Goal: Task Accomplishment & Management: Manage account settings

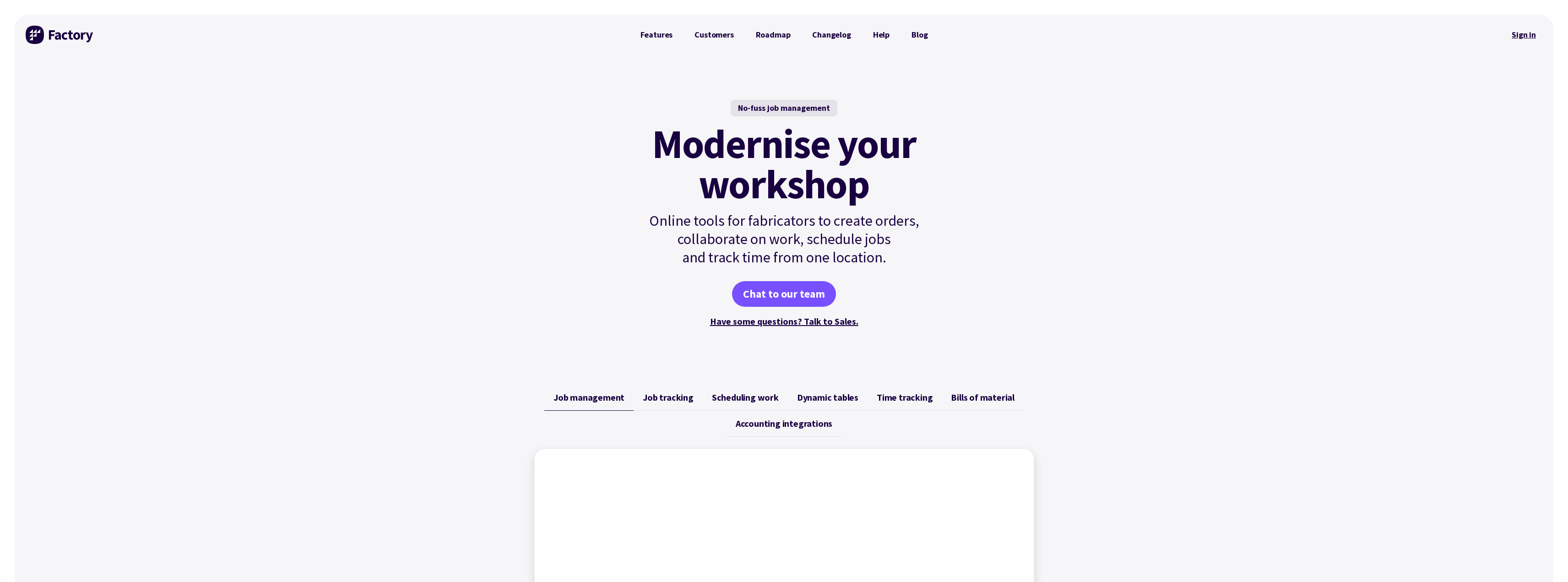
click at [1524, 33] on link "Sign in" at bounding box center [1523, 35] width 37 height 21
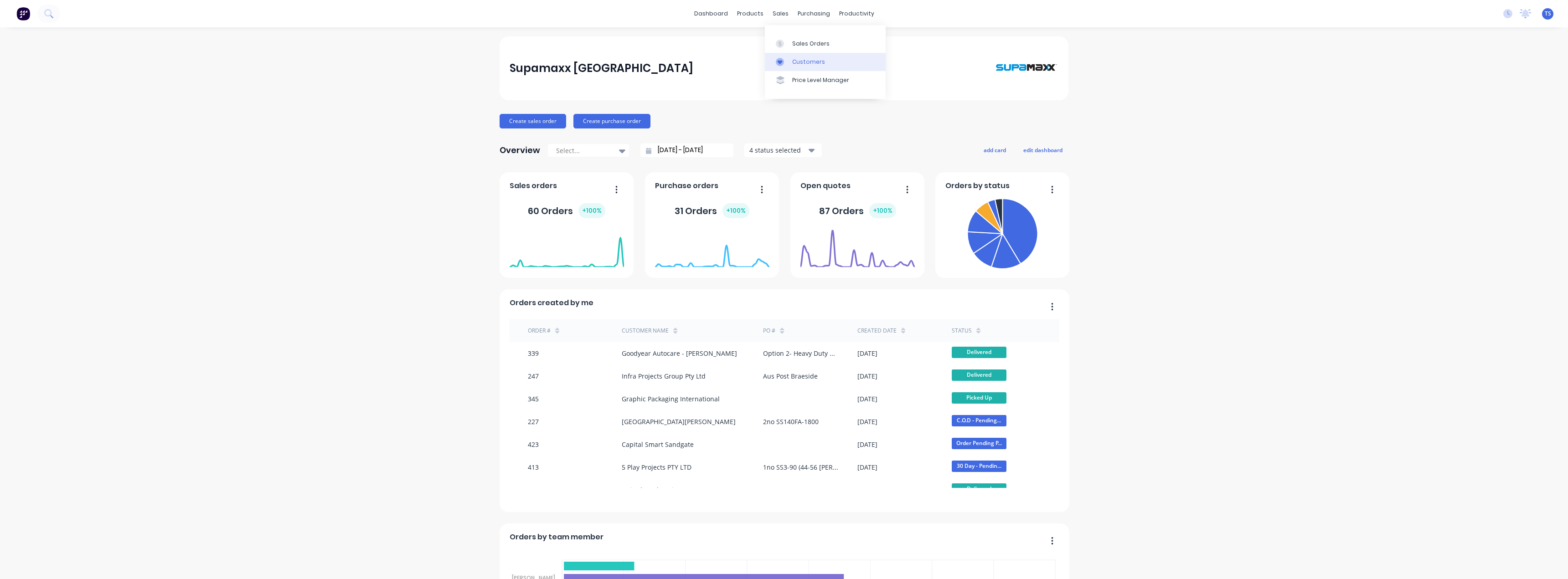
click at [801, 61] on div "Customers" at bounding box center [808, 62] width 33 height 8
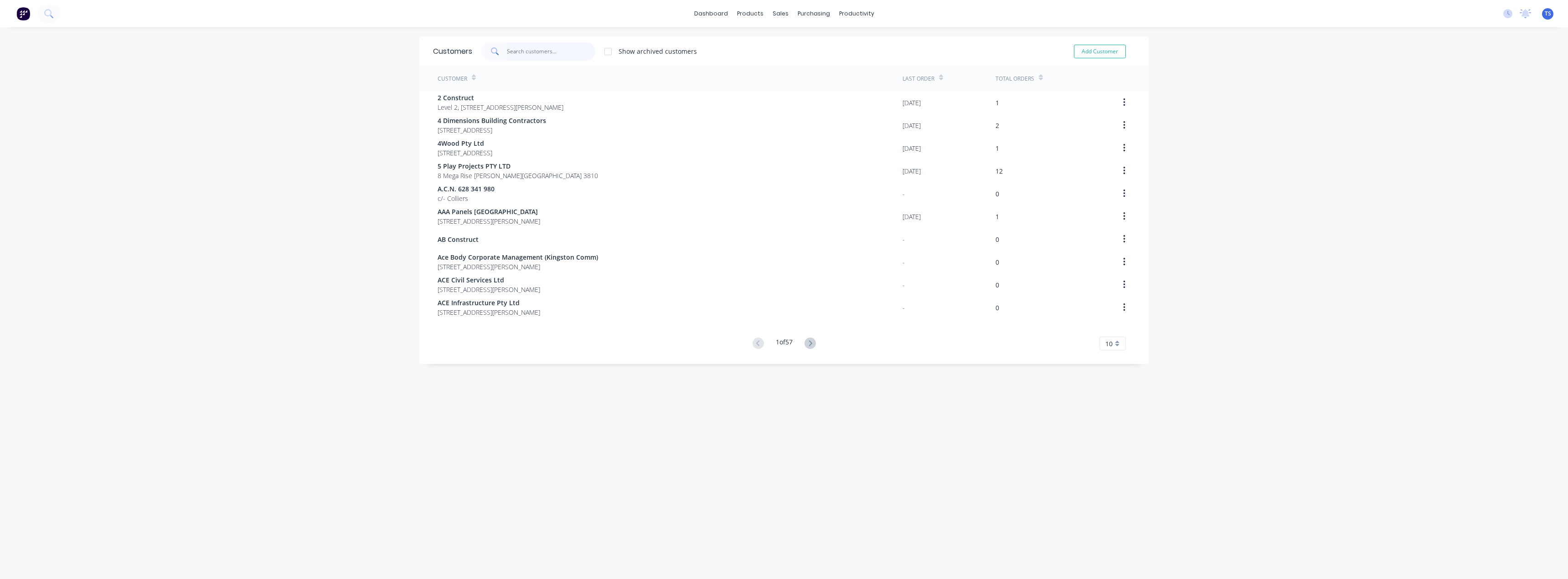
click at [508, 52] on input "text" at bounding box center [551, 51] width 89 height 18
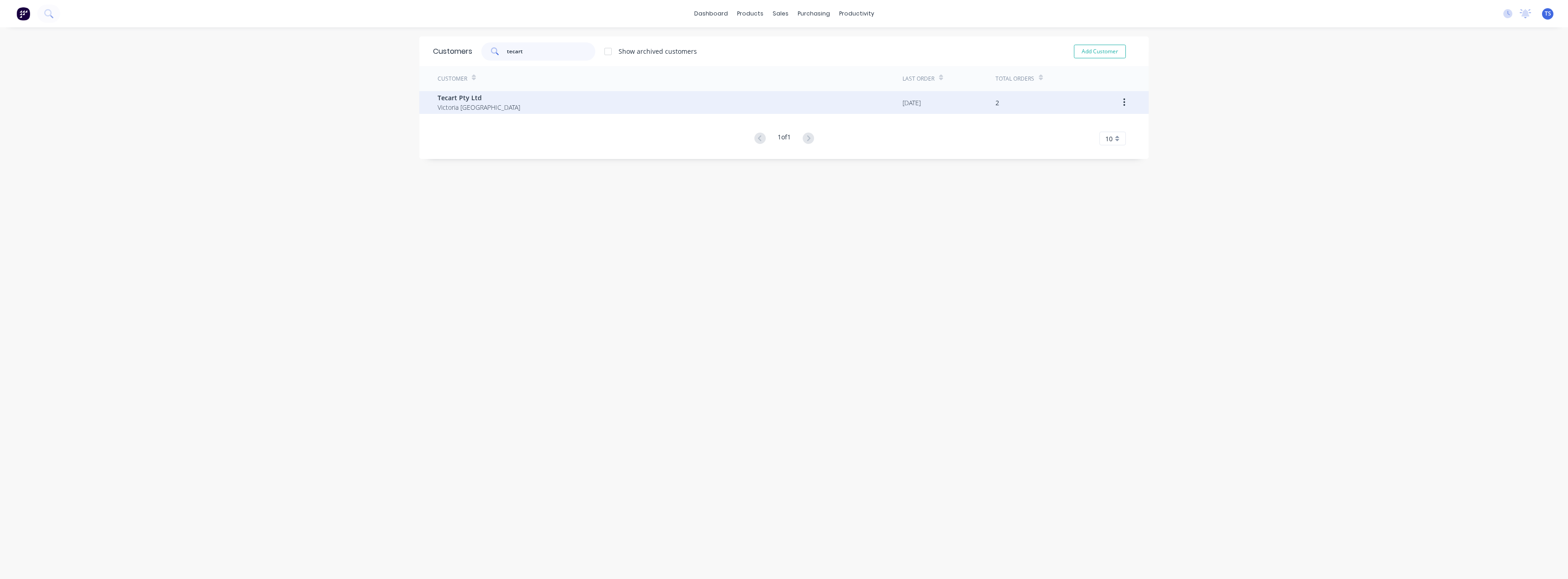
type input "tecart"
click at [470, 100] on span "Tecart Pty Ltd" at bounding box center [479, 98] width 82 height 10
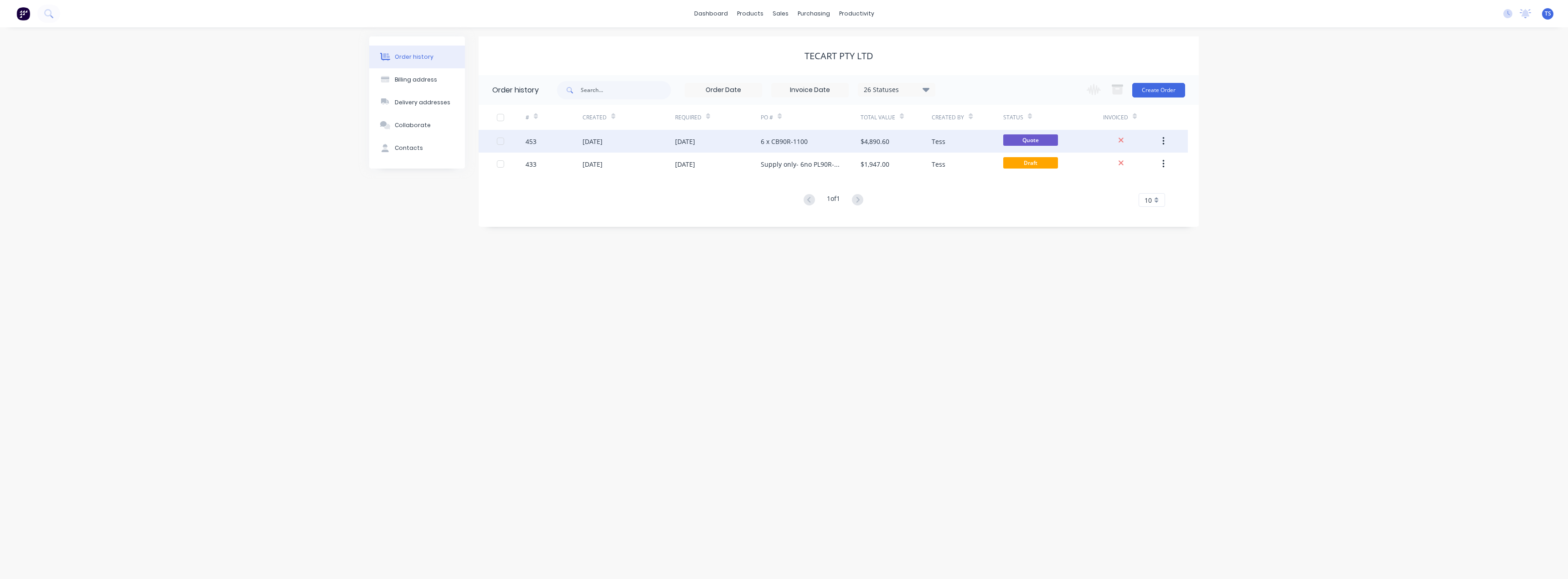
click at [769, 144] on div "6 x CB90R-1100" at bounding box center [784, 142] width 47 height 10
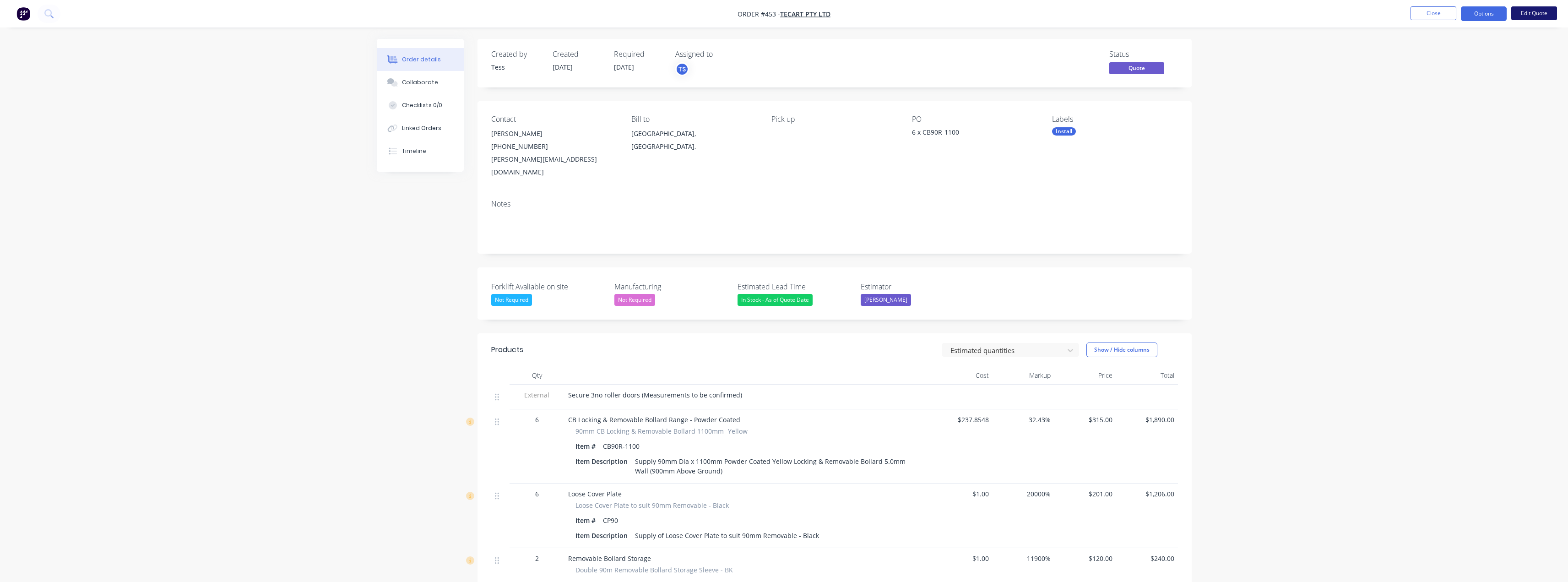
click at [1539, 11] on button "Edit Quote" at bounding box center [1534, 13] width 46 height 13
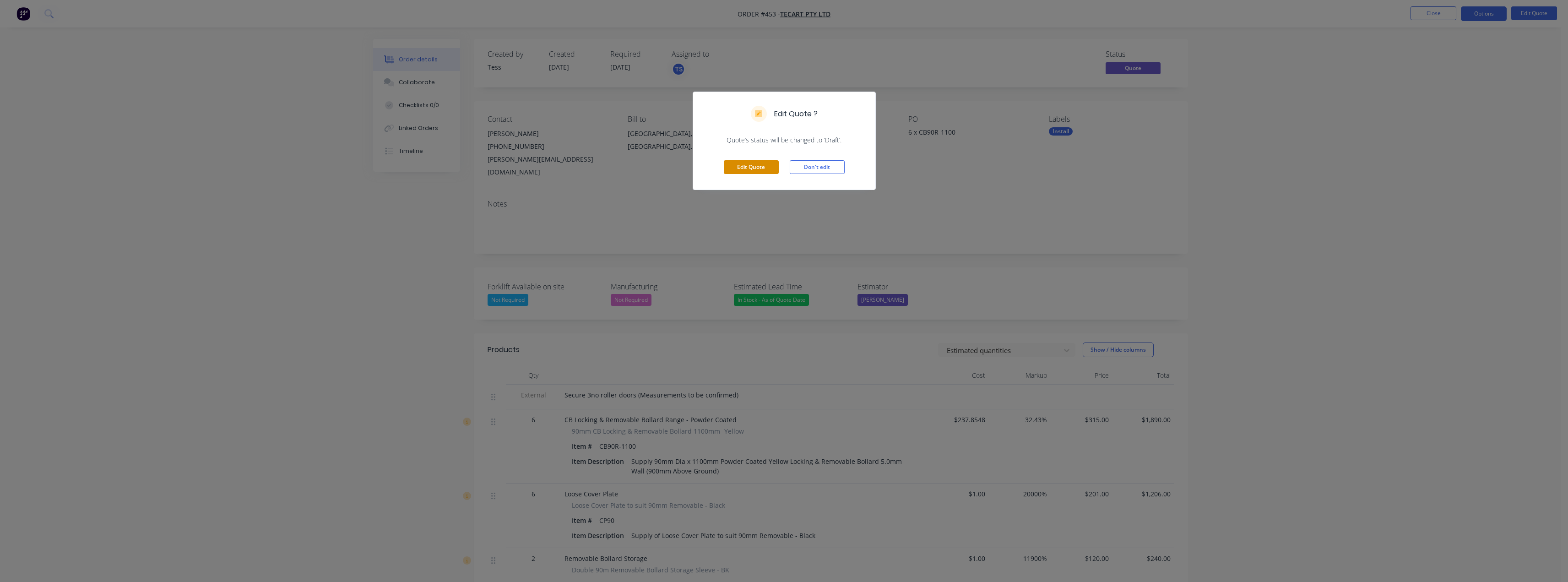
click at [761, 167] on button "Edit Quote" at bounding box center [751, 167] width 55 height 13
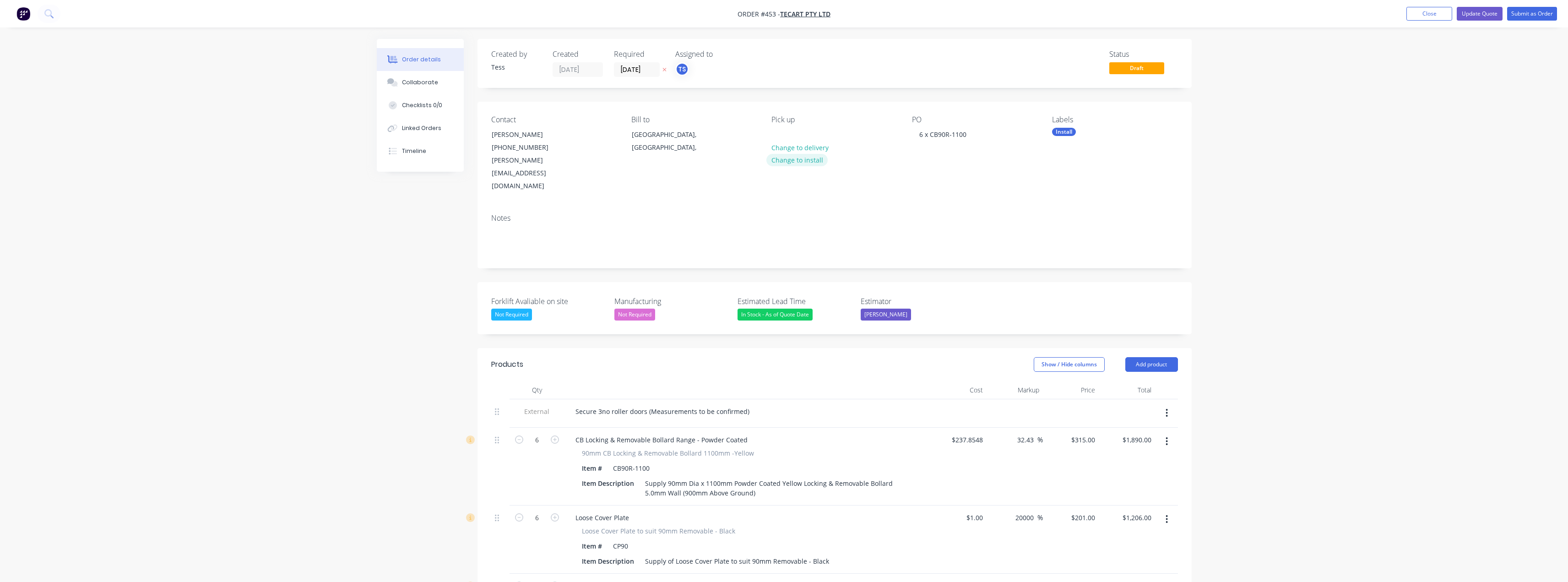
click at [787, 160] on button "Change to install" at bounding box center [797, 160] width 61 height 12
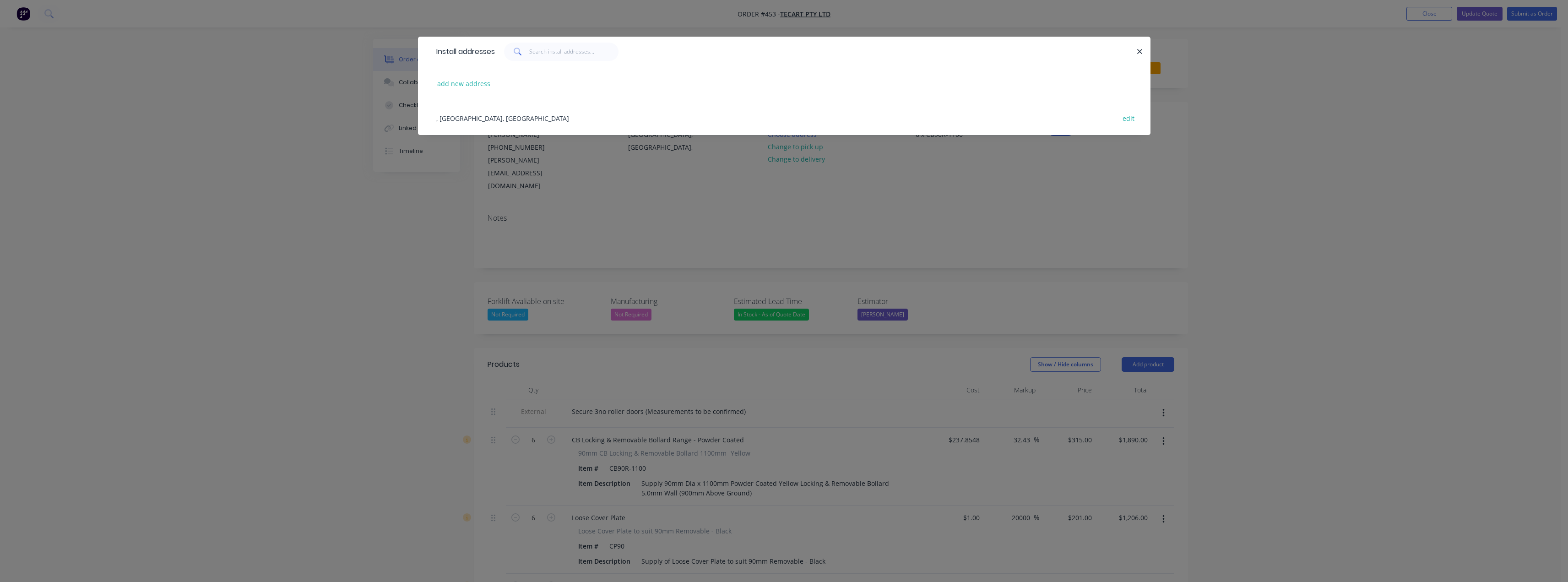
click at [451, 118] on div ", [GEOGRAPHIC_DATA], [GEOGRAPHIC_DATA] edit" at bounding box center [784, 118] width 705 height 34
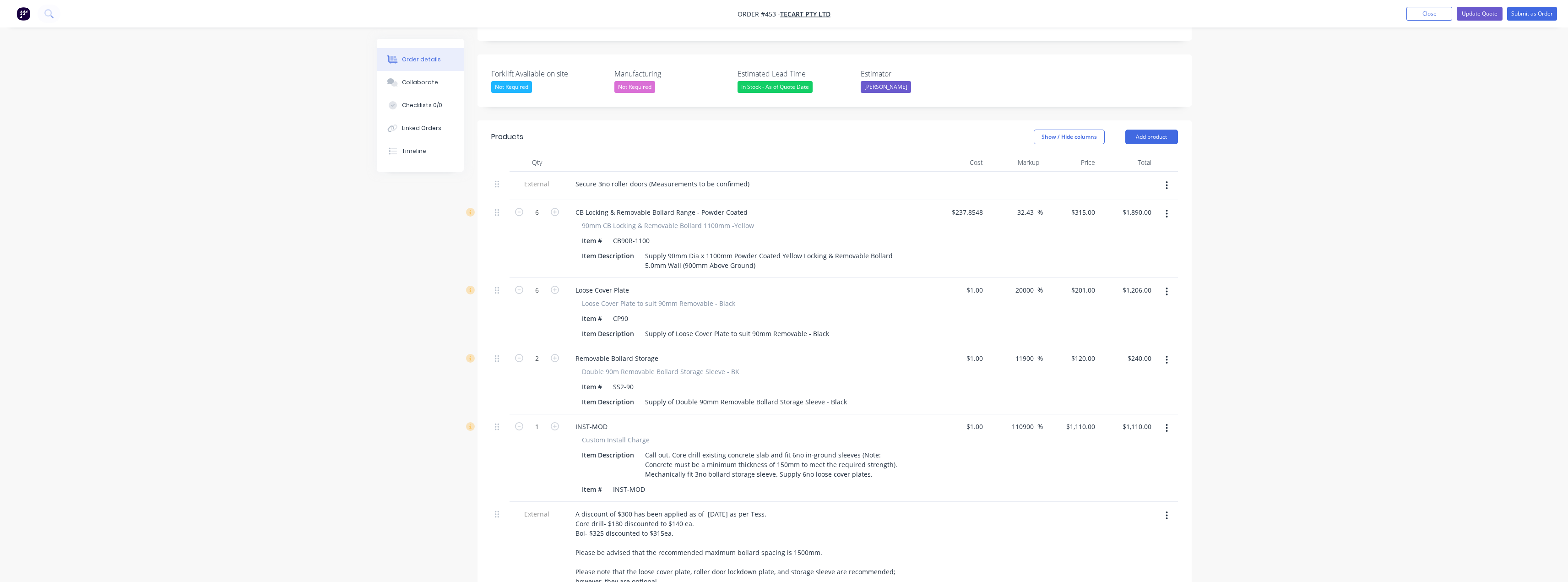
scroll to position [229, 0]
click at [1088, 282] on input "201" at bounding box center [1084, 289] width 28 height 13
type input "20"
type input "1900"
type input "$20.00"
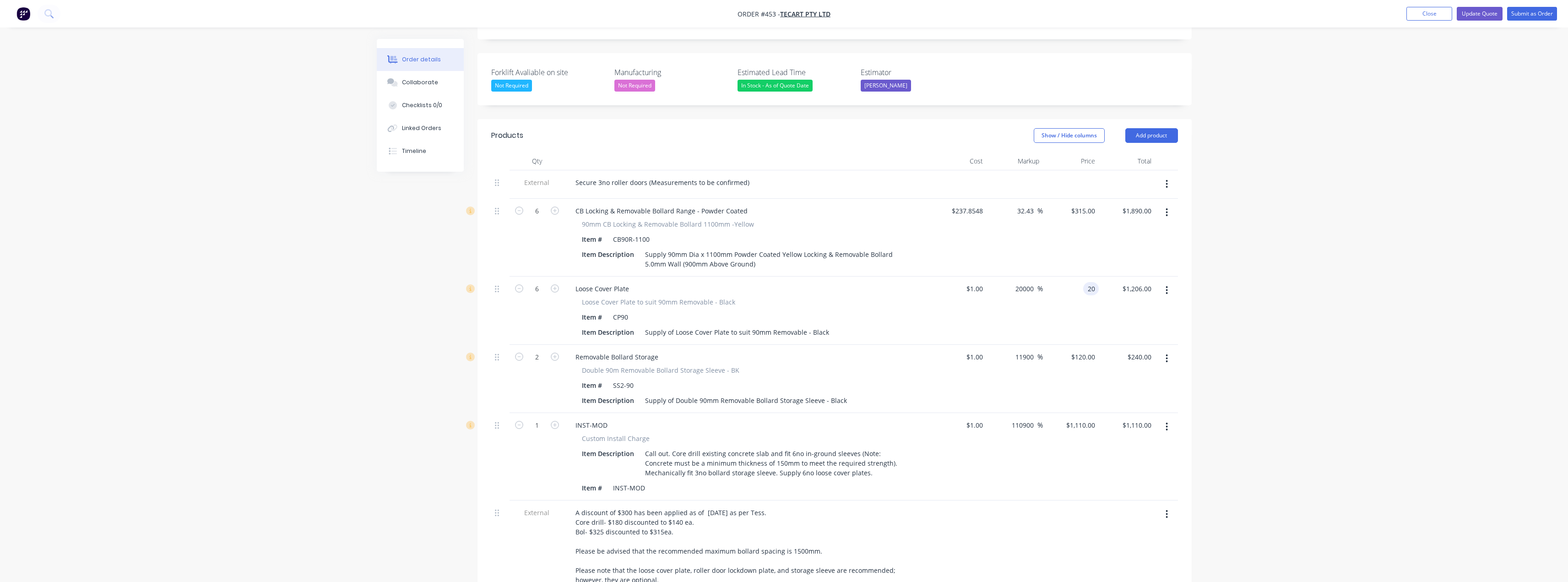
type input "$120.00"
click at [1236, 255] on div "Order details Collaborate Checklists 0/0 Linked Orders Timeline Order details C…" at bounding box center [784, 344] width 1568 height 1146
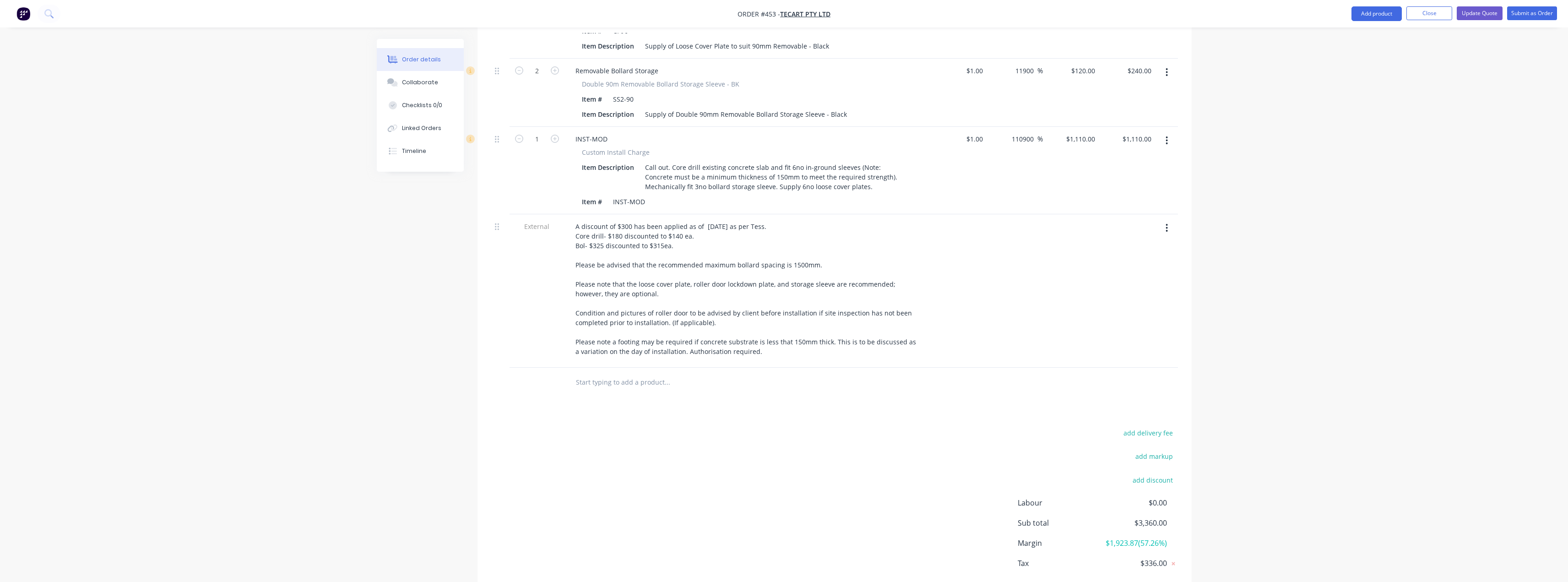
scroll to position [492, 0]
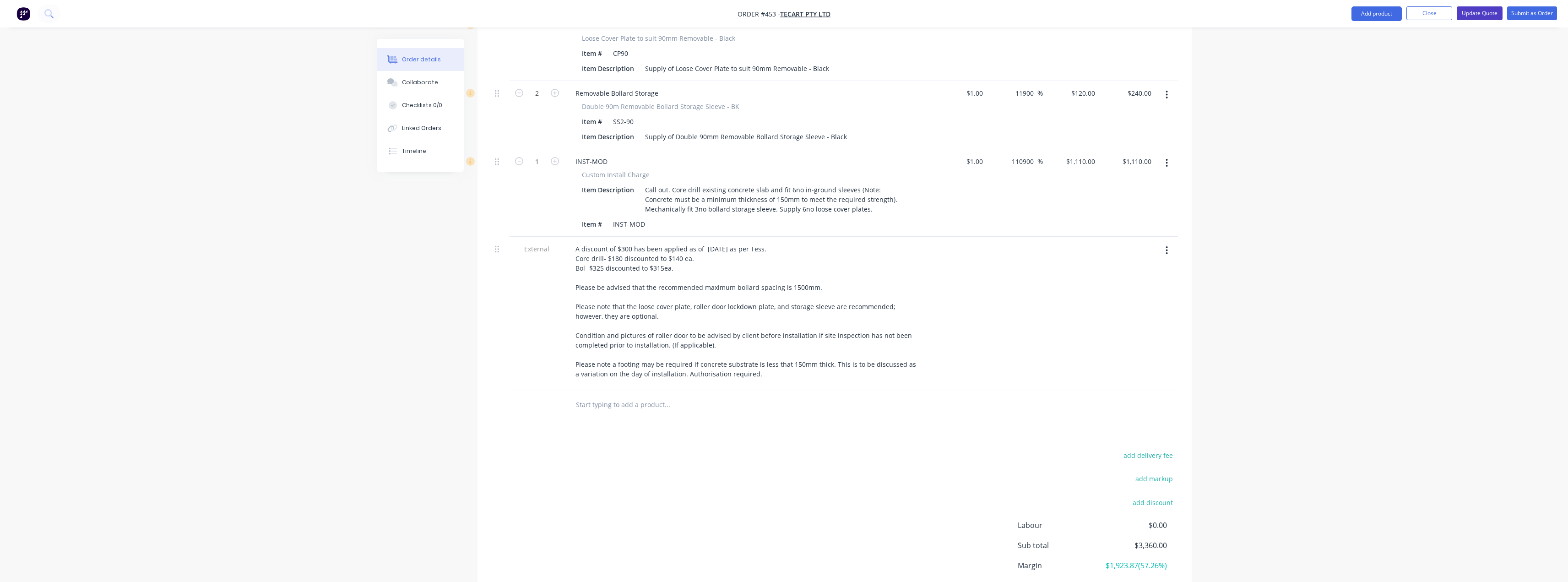
click at [1473, 12] on button "Update Quote" at bounding box center [1479, 13] width 46 height 13
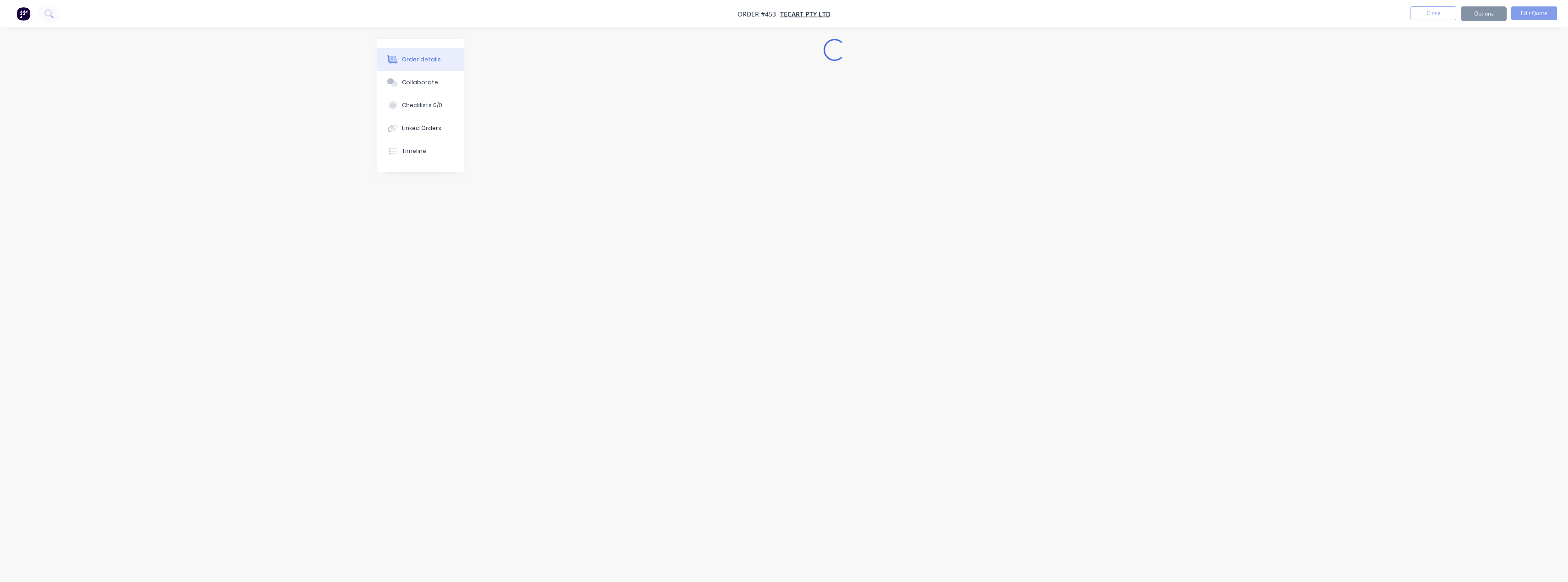
scroll to position [0, 0]
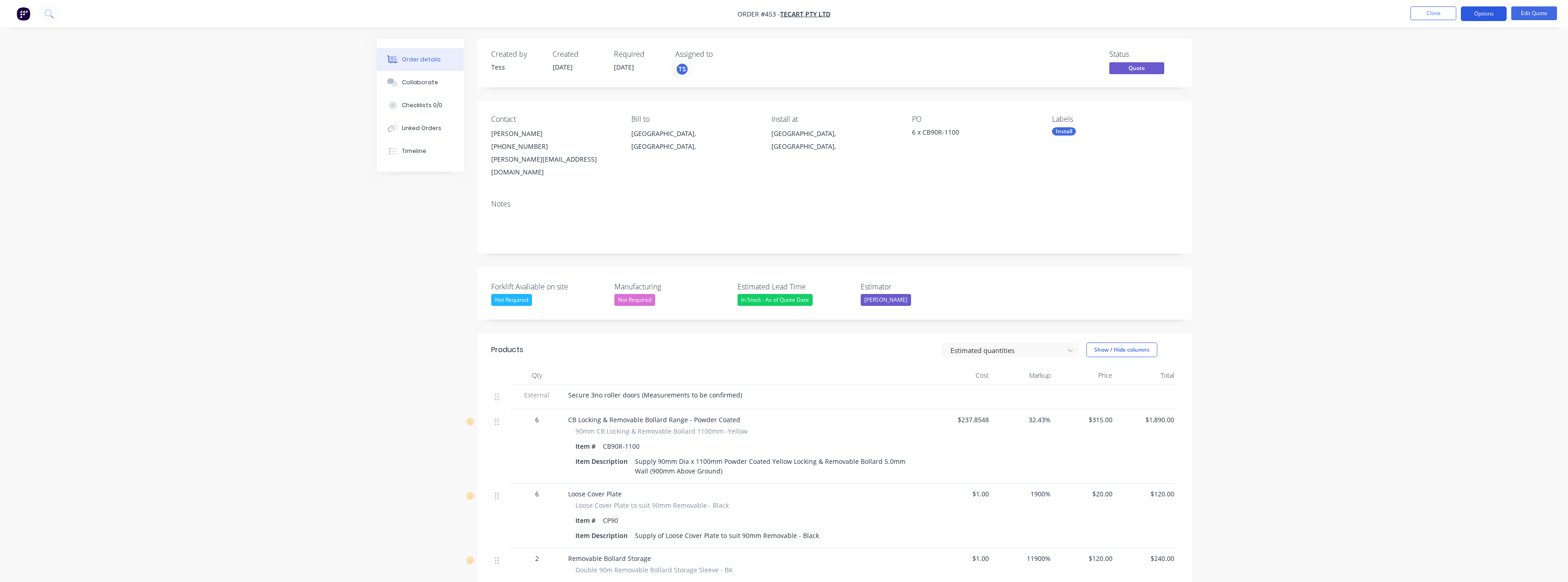
click at [1482, 12] on button "Options" at bounding box center [1483, 13] width 46 height 15
click at [1440, 53] on div "Quote" at bounding box center [1456, 56] width 84 height 13
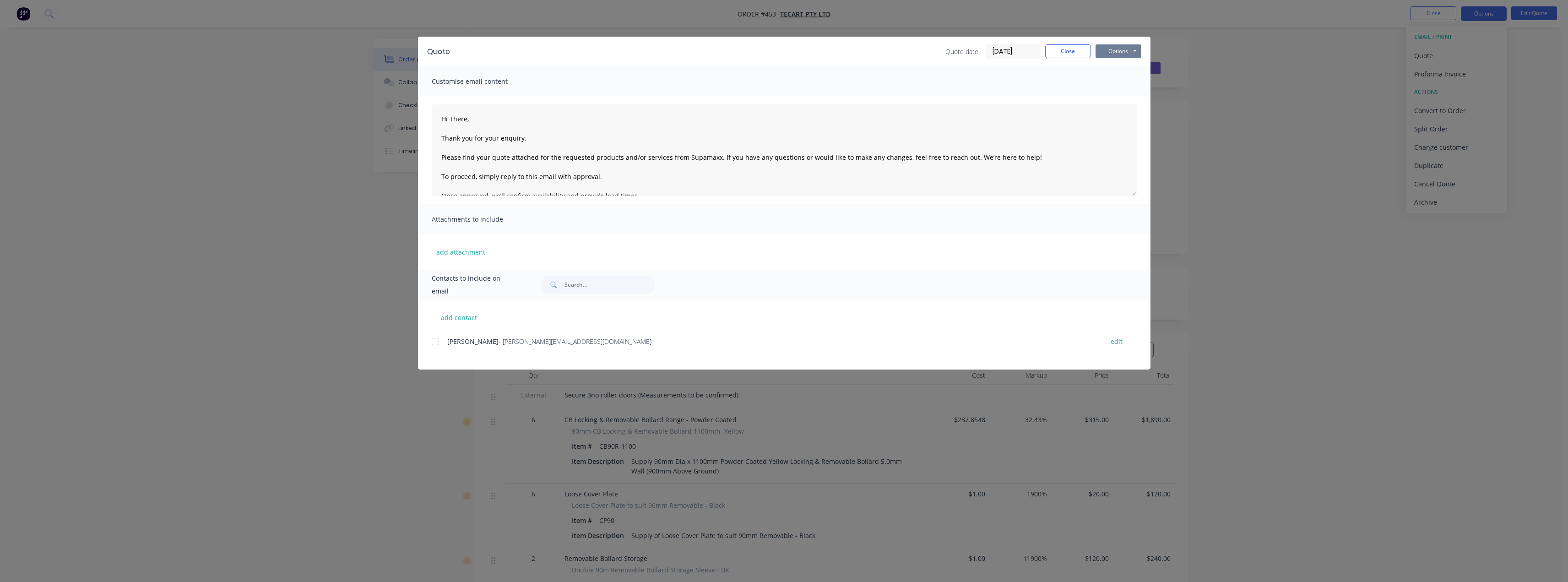
click at [1123, 45] on button "Options" at bounding box center [1118, 51] width 46 height 13
click at [1124, 64] on button "Preview" at bounding box center [1125, 67] width 59 height 15
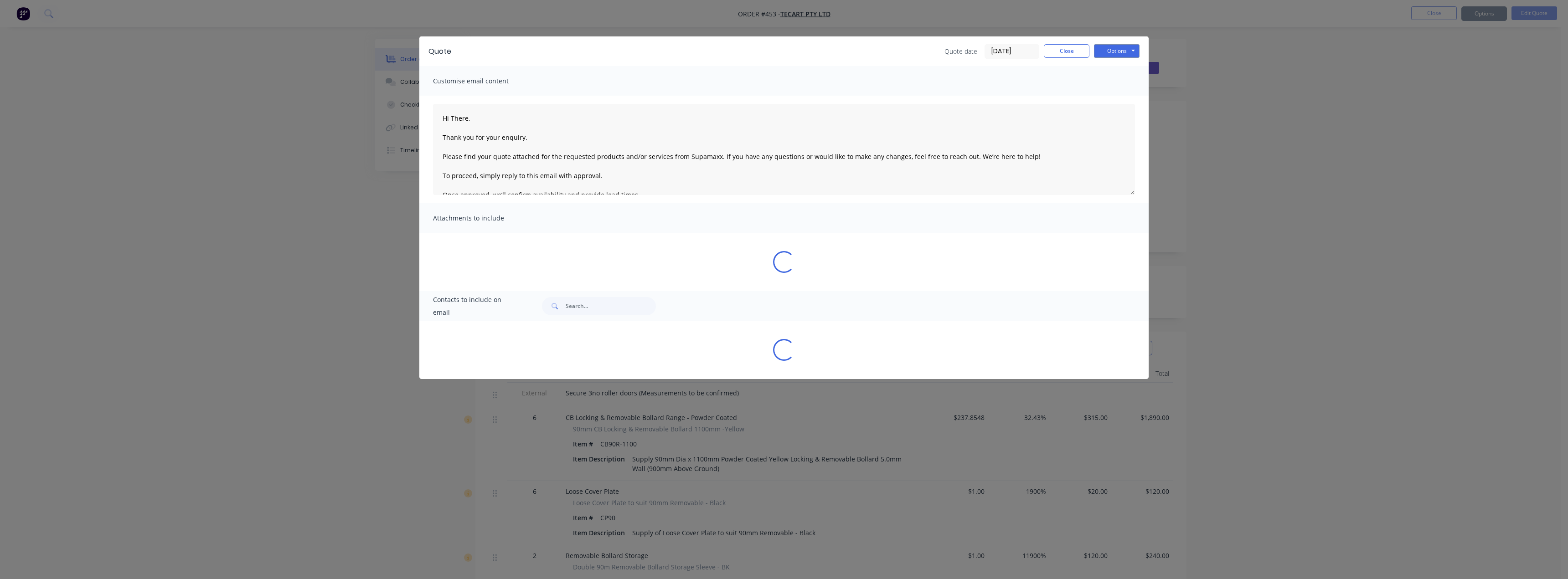
type textarea "Hi There, Thank you for your enquiry. Please find your quote attached for the r…"
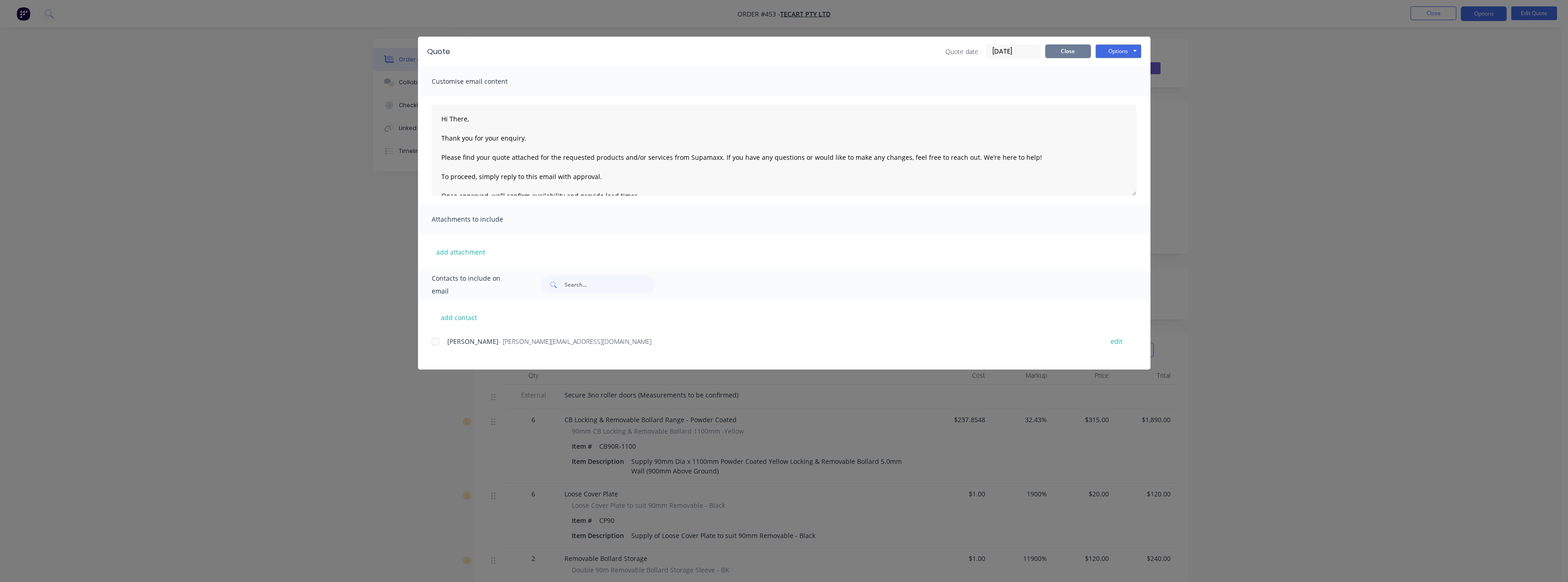
click at [1065, 50] on button "Close" at bounding box center [1068, 51] width 46 height 13
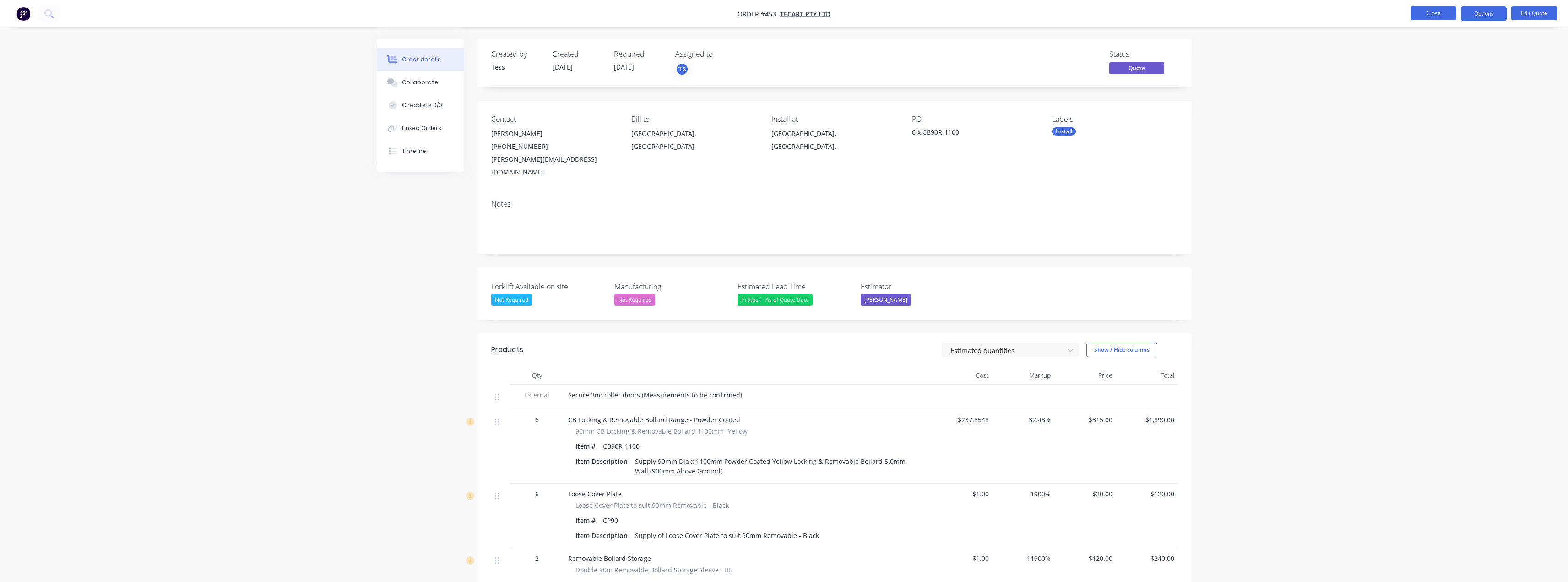
click at [1429, 10] on button "Close" at bounding box center [1433, 13] width 46 height 13
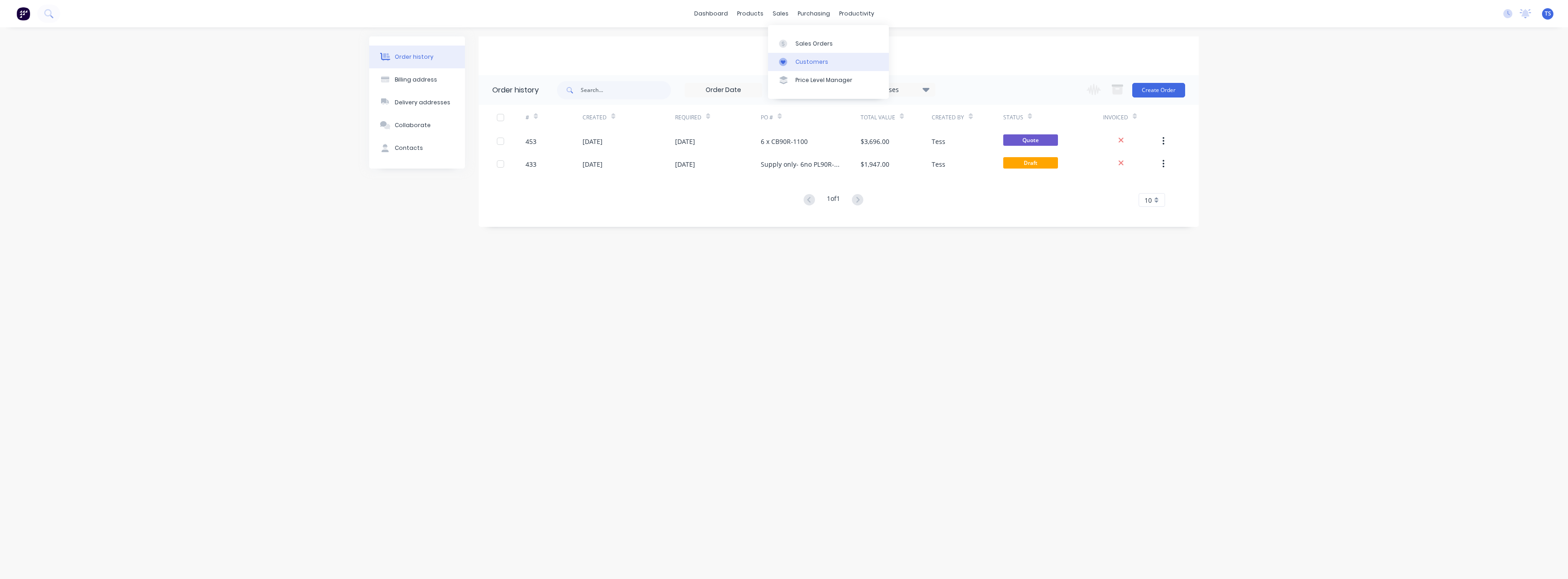
click at [805, 64] on div "Customers" at bounding box center [812, 62] width 33 height 8
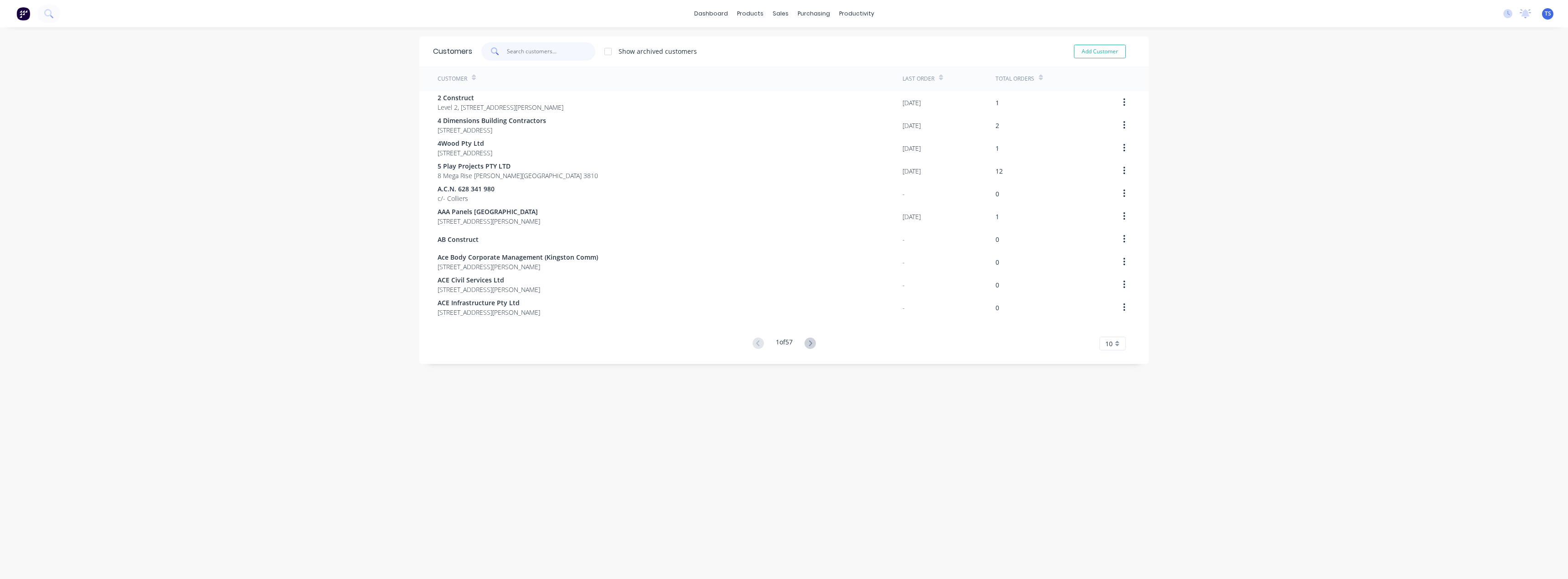
click at [515, 49] on input "text" at bounding box center [551, 51] width 89 height 18
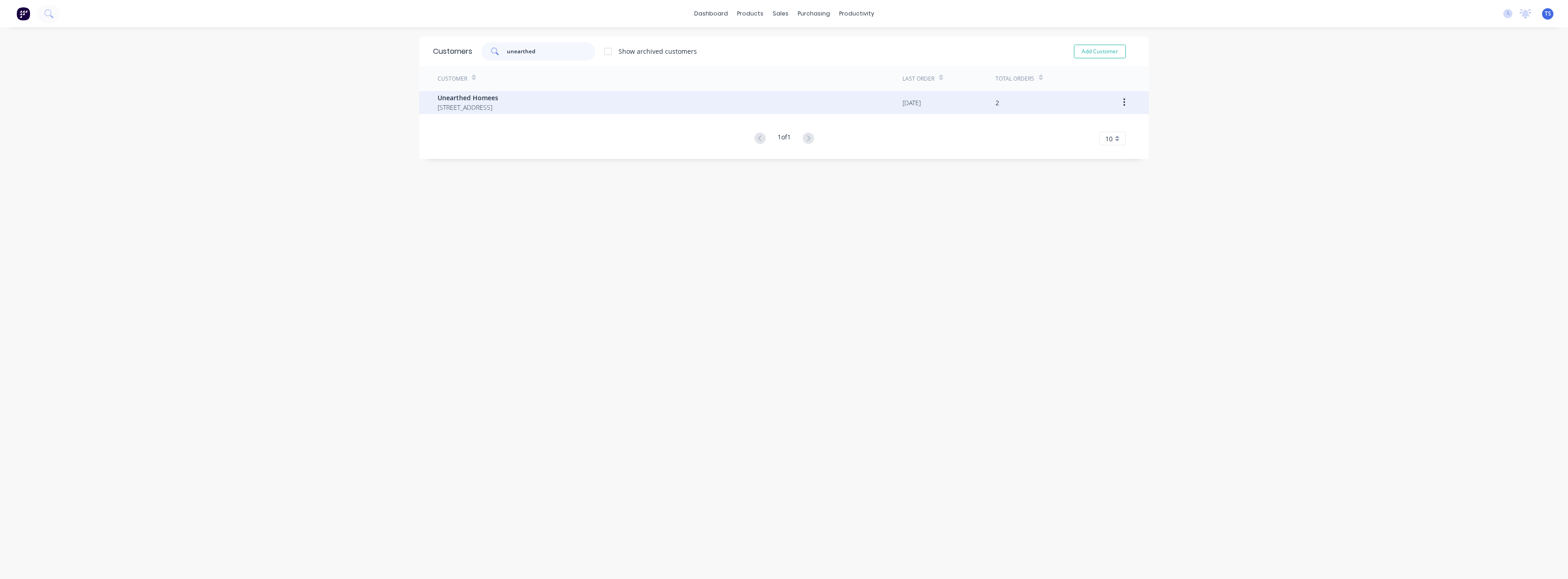
type input "unearthed"
click at [498, 98] on span "Unearthed Homees" at bounding box center [468, 98] width 60 height 10
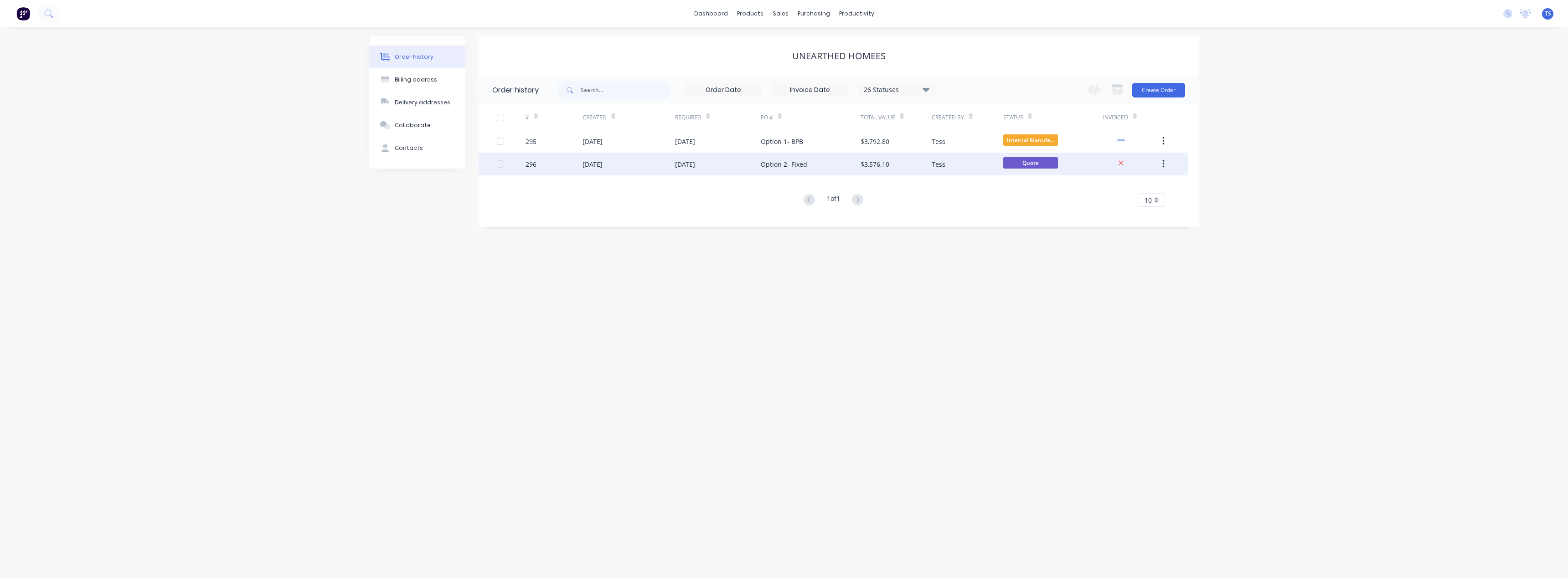
click at [794, 162] on div "Option 2- Fixed" at bounding box center [784, 164] width 46 height 10
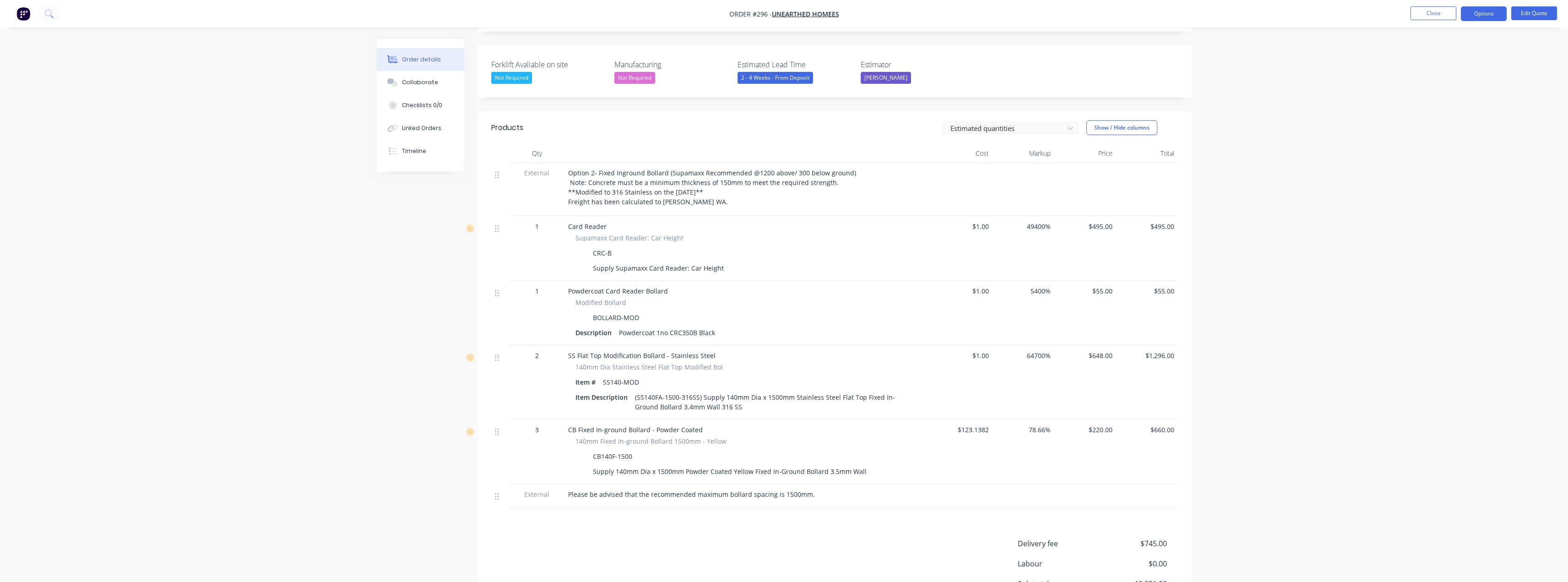
scroll to position [229, 0]
